Goal: Information Seeking & Learning: Understand process/instructions

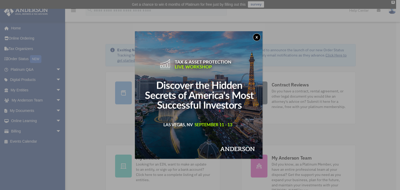
click at [258, 37] on button "x" at bounding box center [257, 37] width 8 height 8
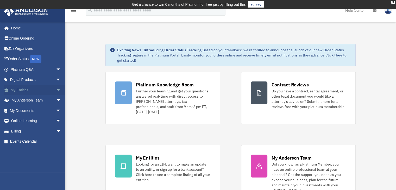
click at [25, 89] on link "My Entities arrow_drop_down" at bounding box center [36, 90] width 65 height 10
click at [56, 89] on span "arrow_drop_down" at bounding box center [61, 90] width 10 height 11
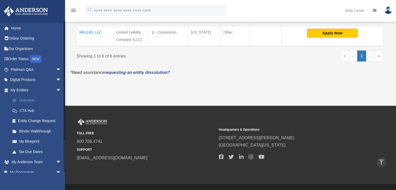
scroll to position [260, 0]
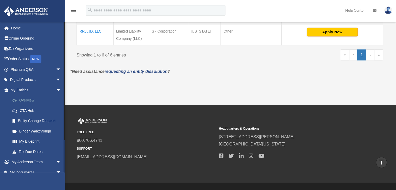
click at [26, 99] on link "Overview" at bounding box center [38, 100] width 62 height 10
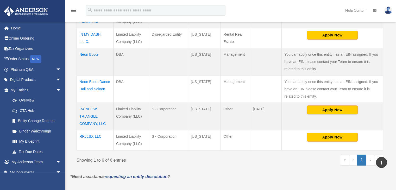
scroll to position [136, 0]
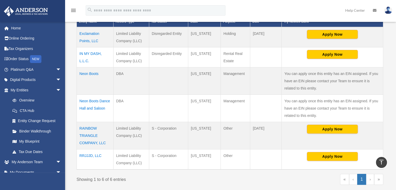
click at [360, 10] on link "Help Center" at bounding box center [355, 10] width 28 height 21
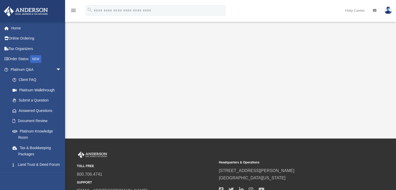
scroll to position [130, 0]
